Goal: Information Seeking & Learning: Learn about a topic

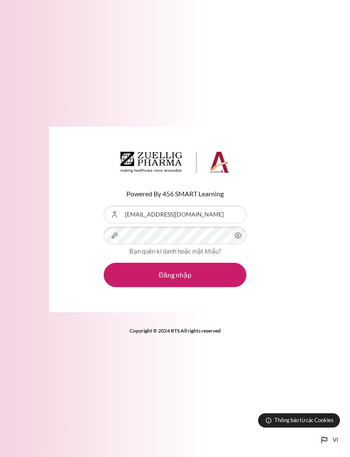
scroll to position [27, 0]
click at [233, 230] on icon "Nội dung" at bounding box center [238, 235] width 10 height 10
click at [236, 230] on icon "Nội dung" at bounding box center [238, 235] width 10 height 10
click at [238, 233] on icon "Nội dung" at bounding box center [238, 235] width 6 height 5
click at [206, 262] on button "Đăng nhập" at bounding box center [175, 274] width 143 height 24
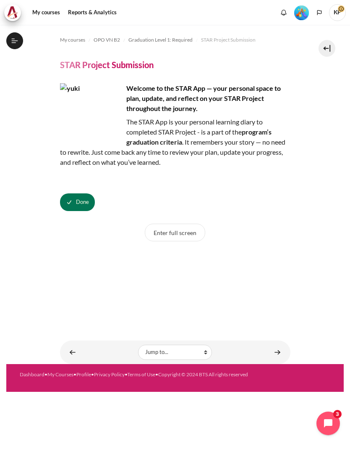
scroll to position [821, 0]
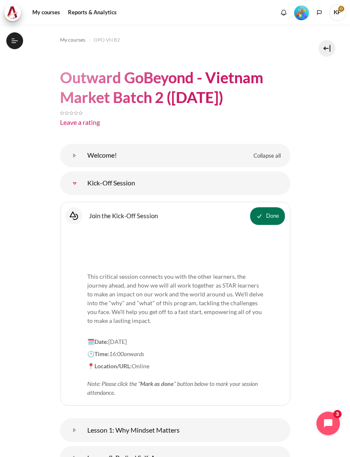
click at [114, 36] on span "OPO VN B2" at bounding box center [107, 40] width 26 height 8
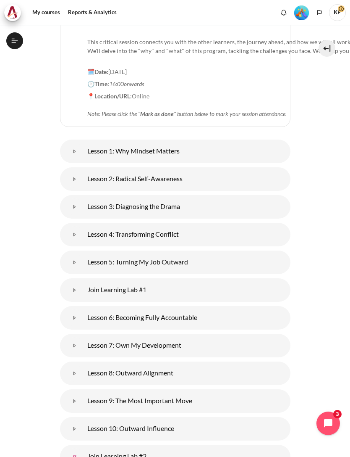
scroll to position [288, 0]
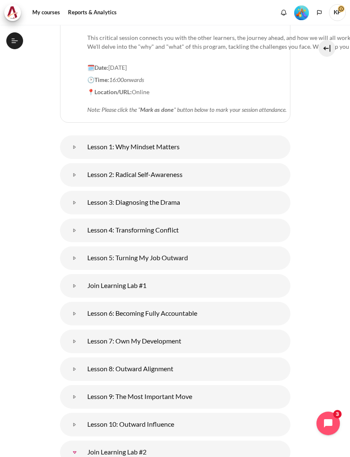
click at [83, 194] on link "Lesson 3: Diagnosing the Drama" at bounding box center [74, 202] width 17 height 17
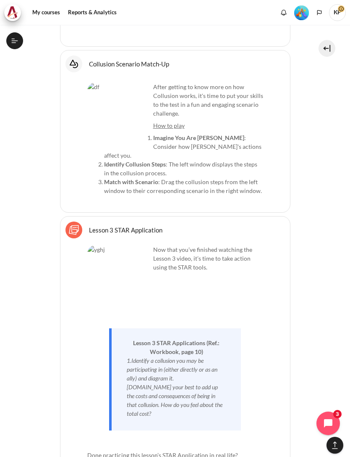
scroll to position [790, 0]
click at [128, 244] on img "Content" at bounding box center [118, 275] width 63 height 63
click at [136, 225] on link "Lesson 3 STAR Application Sticky Notes" at bounding box center [125, 229] width 73 height 8
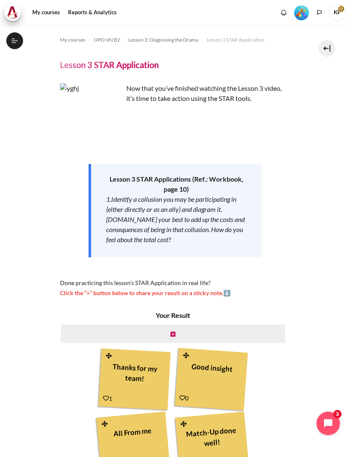
click at [160, 36] on span "Lesson 3: Diagnosing the Drama" at bounding box center [164, 40] width 70 height 8
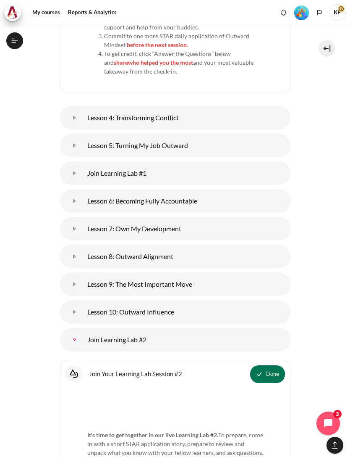
scroll to position [1385, 0]
click at [83, 110] on link "Lesson 4: Transforming Conflict" at bounding box center [74, 118] width 17 height 17
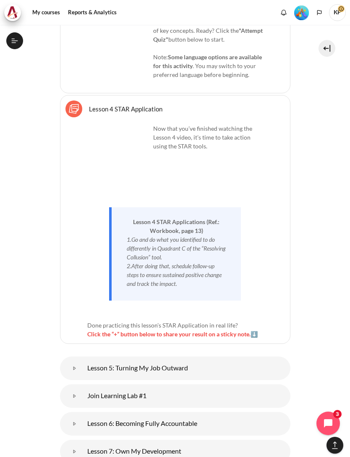
scroll to position [2008, 0]
click at [121, 104] on link "Lesson 4 STAR Application Sticky Notes" at bounding box center [125, 108] width 73 height 8
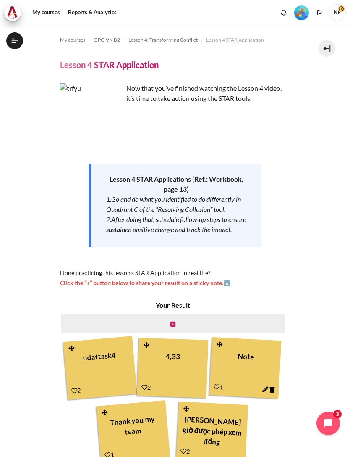
click at [166, 36] on span "Lesson 4: Transforming Conflict" at bounding box center [163, 40] width 69 height 8
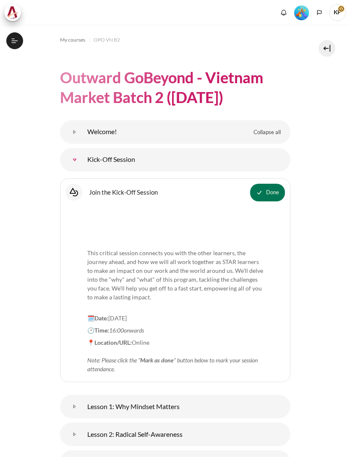
scroll to position [1398, 0]
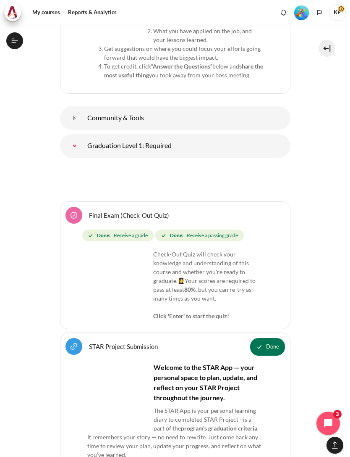
scroll to position [2863, 0]
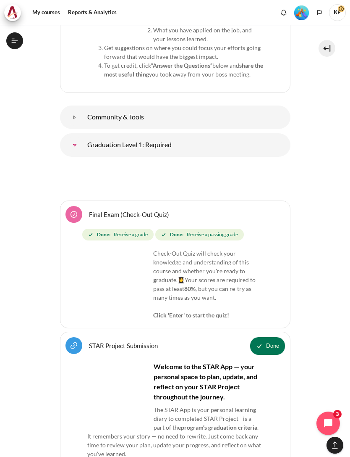
click at [202, 163] on img "Content" at bounding box center [175, 177] width 177 height 28
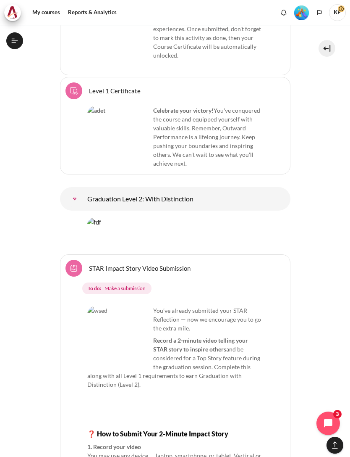
scroll to position [3422, 0]
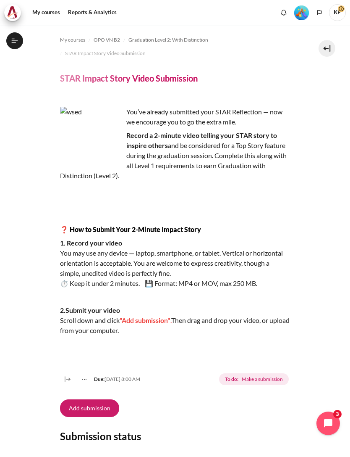
click at [74, 36] on span "My courses" at bounding box center [72, 40] width 25 height 8
